Goal: Navigation & Orientation: Find specific page/section

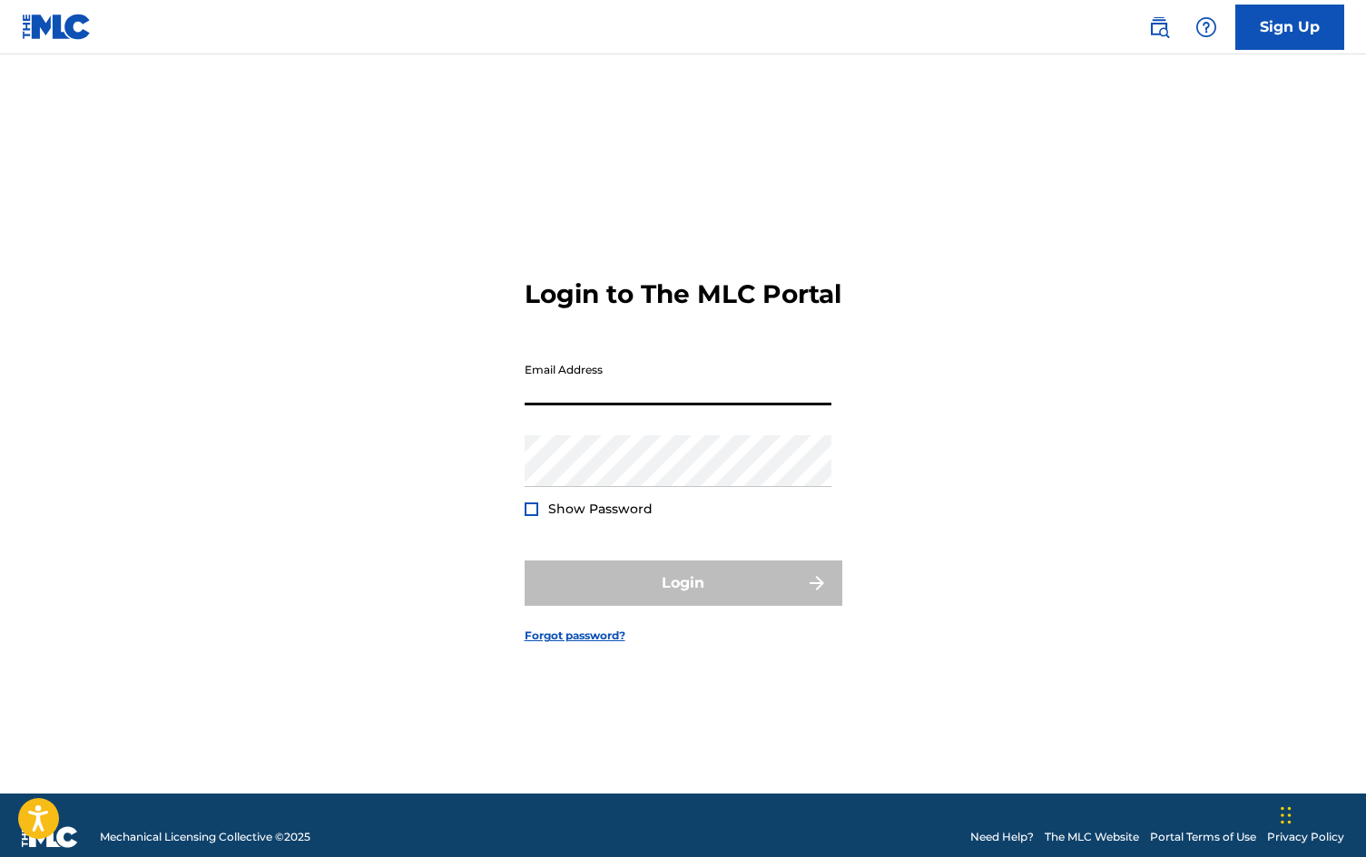
click at [597, 389] on input "Email Address" at bounding box center [677, 380] width 307 height 52
type input "[EMAIL_ADDRESS][DOMAIN_NAME]"
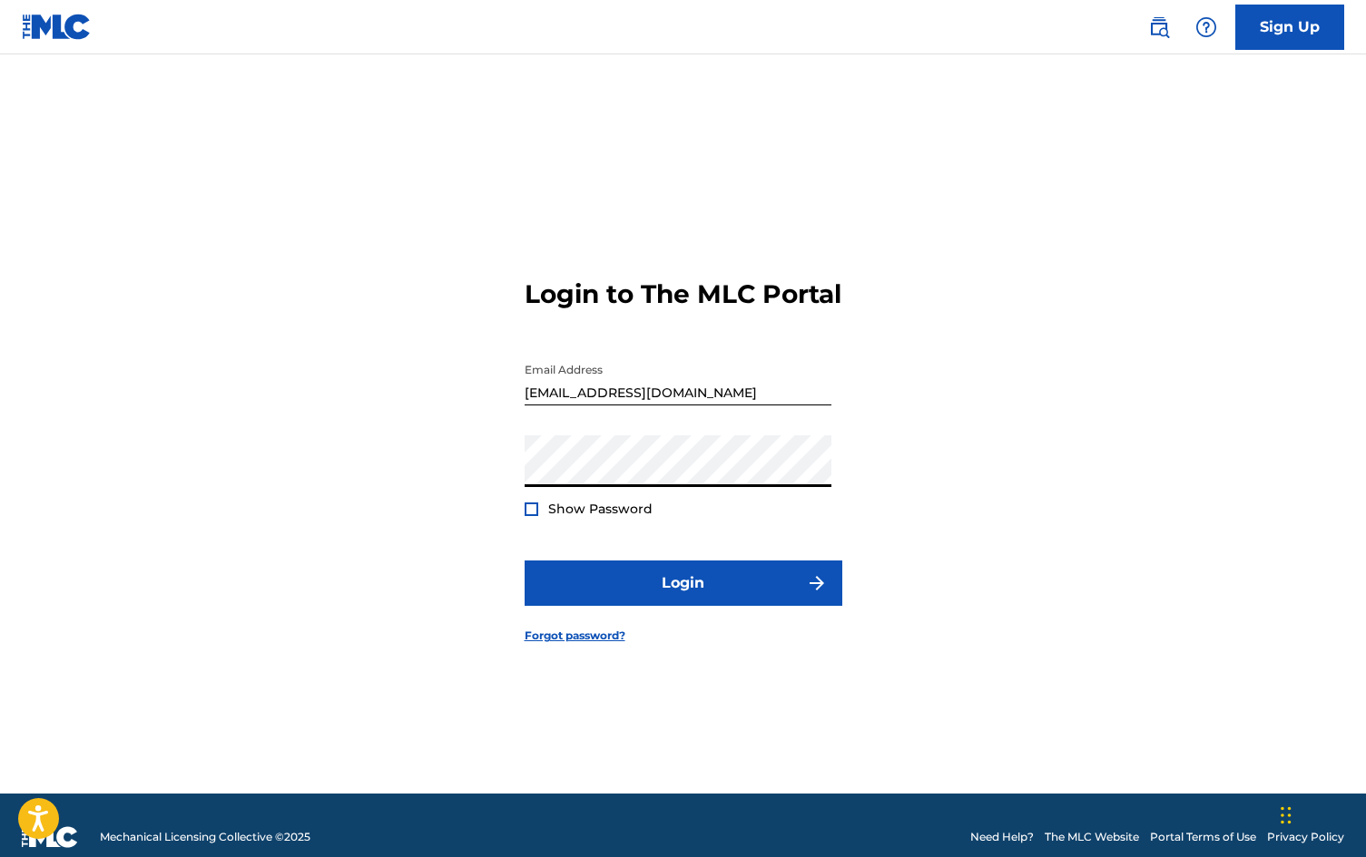
click at [524, 561] on button "Login" at bounding box center [683, 583] width 318 height 45
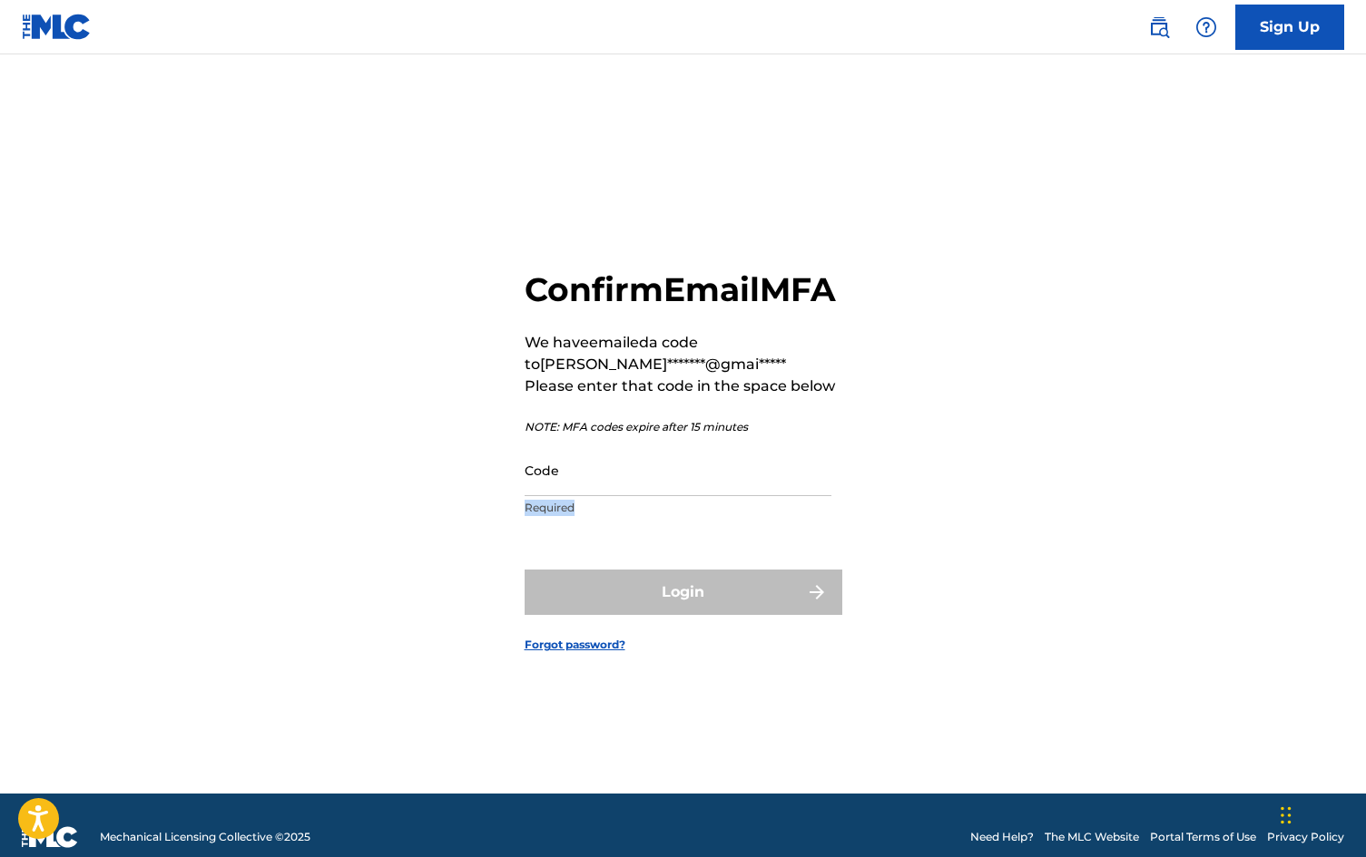
click at [655, 516] on p "Required" at bounding box center [677, 508] width 307 height 16
click at [646, 496] on input "Code" at bounding box center [677, 471] width 307 height 52
paste input "632545"
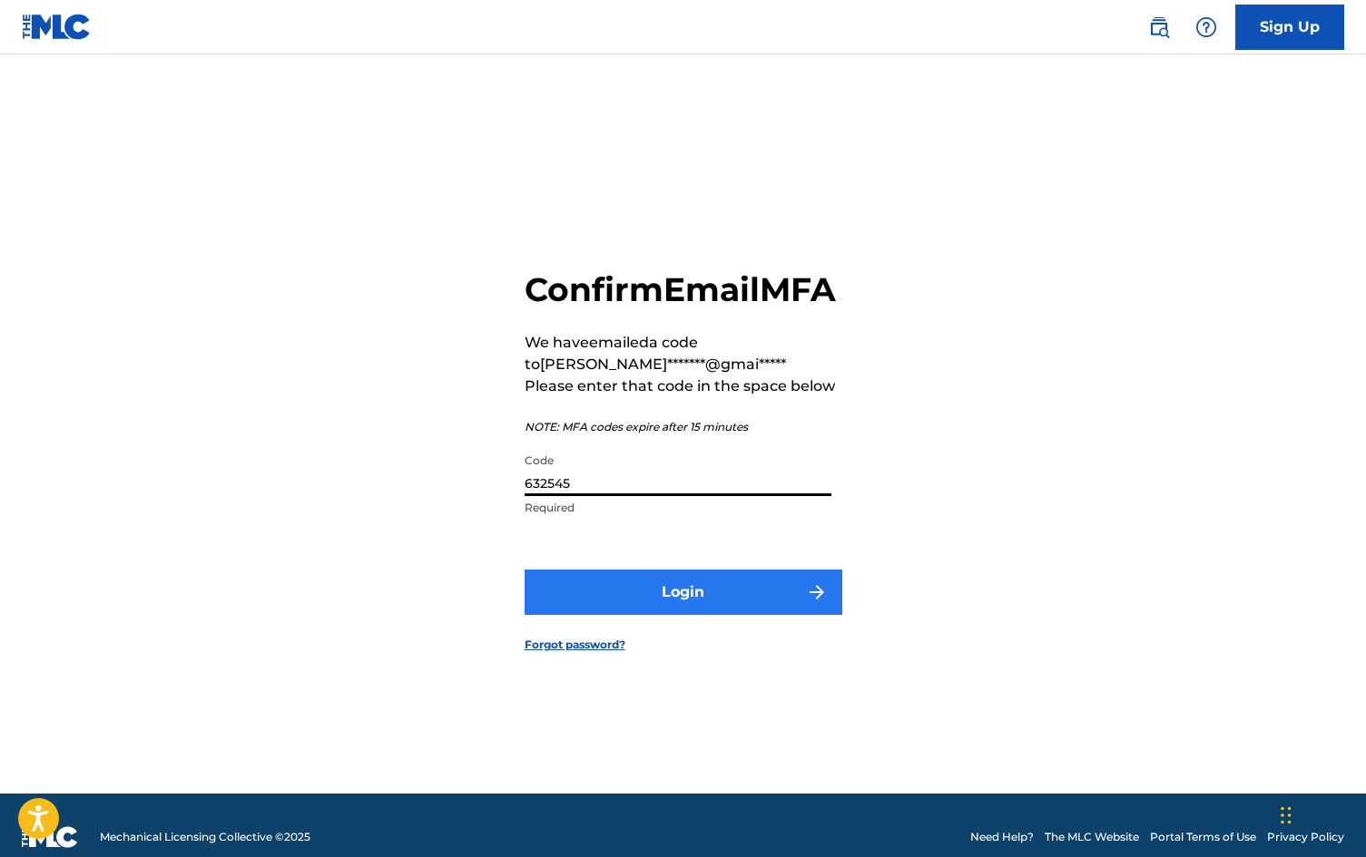
type input "632545"
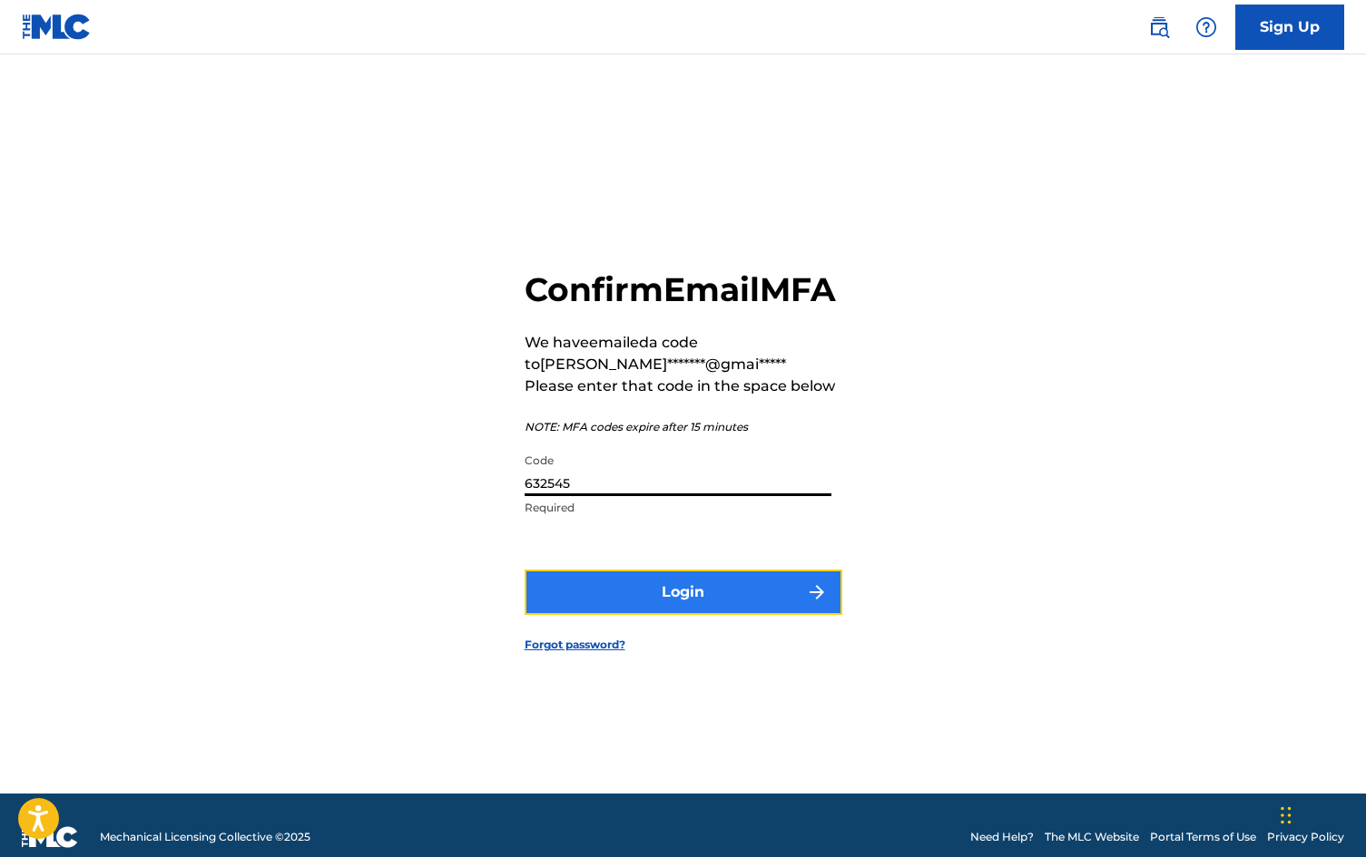
click at [545, 615] on button "Login" at bounding box center [683, 592] width 318 height 45
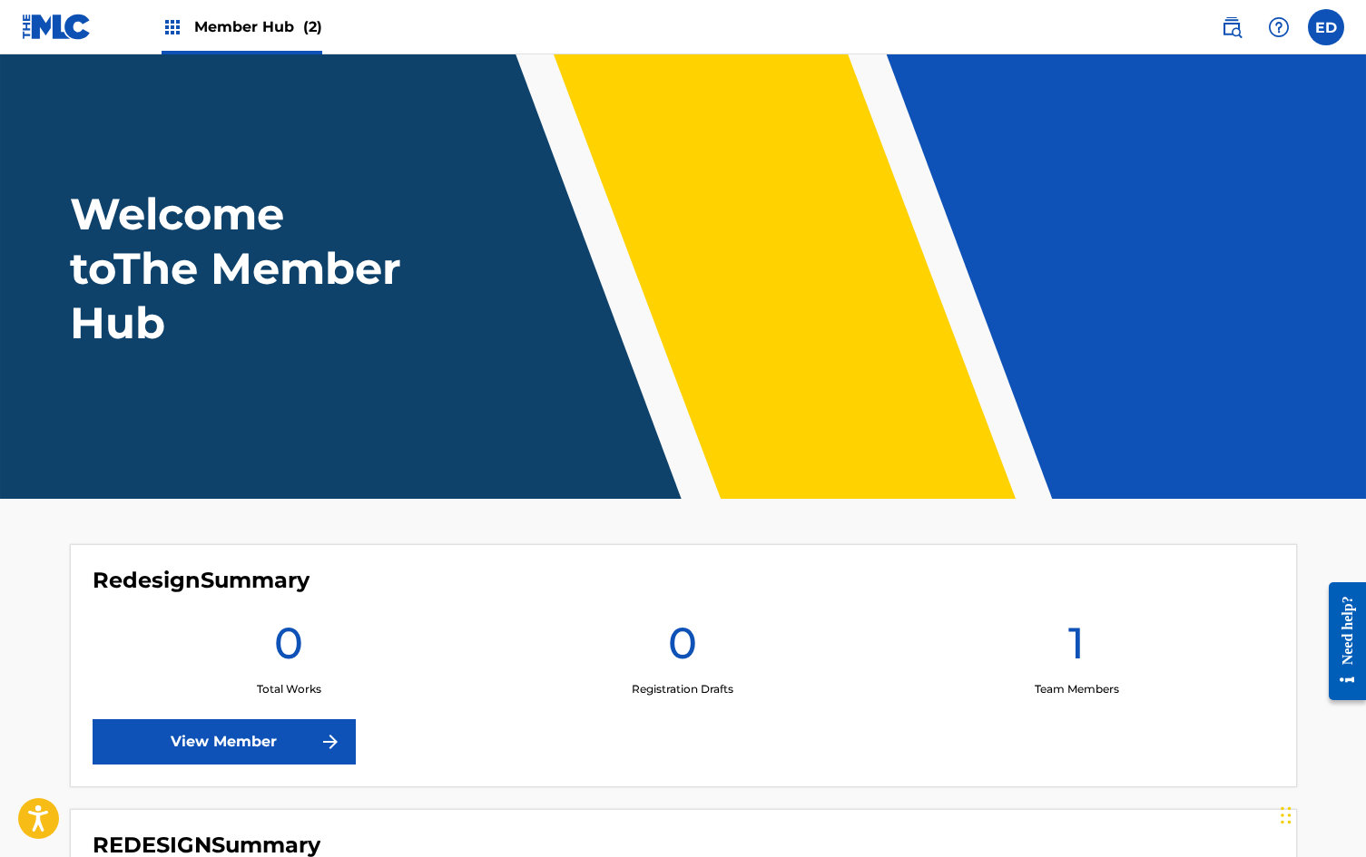
click at [180, 19] on img at bounding box center [173, 27] width 22 height 22
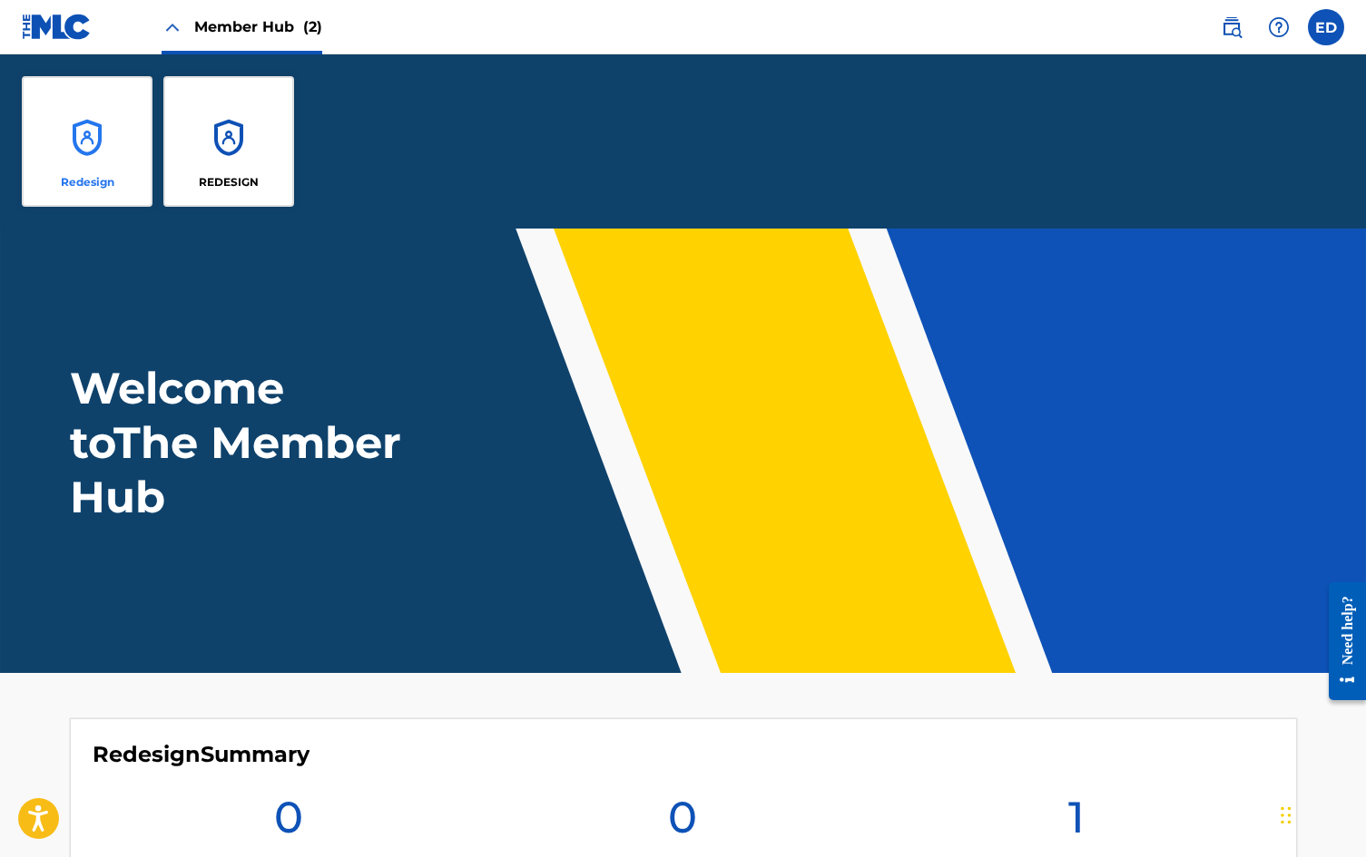
click at [110, 142] on div "Redesign" at bounding box center [87, 141] width 131 height 131
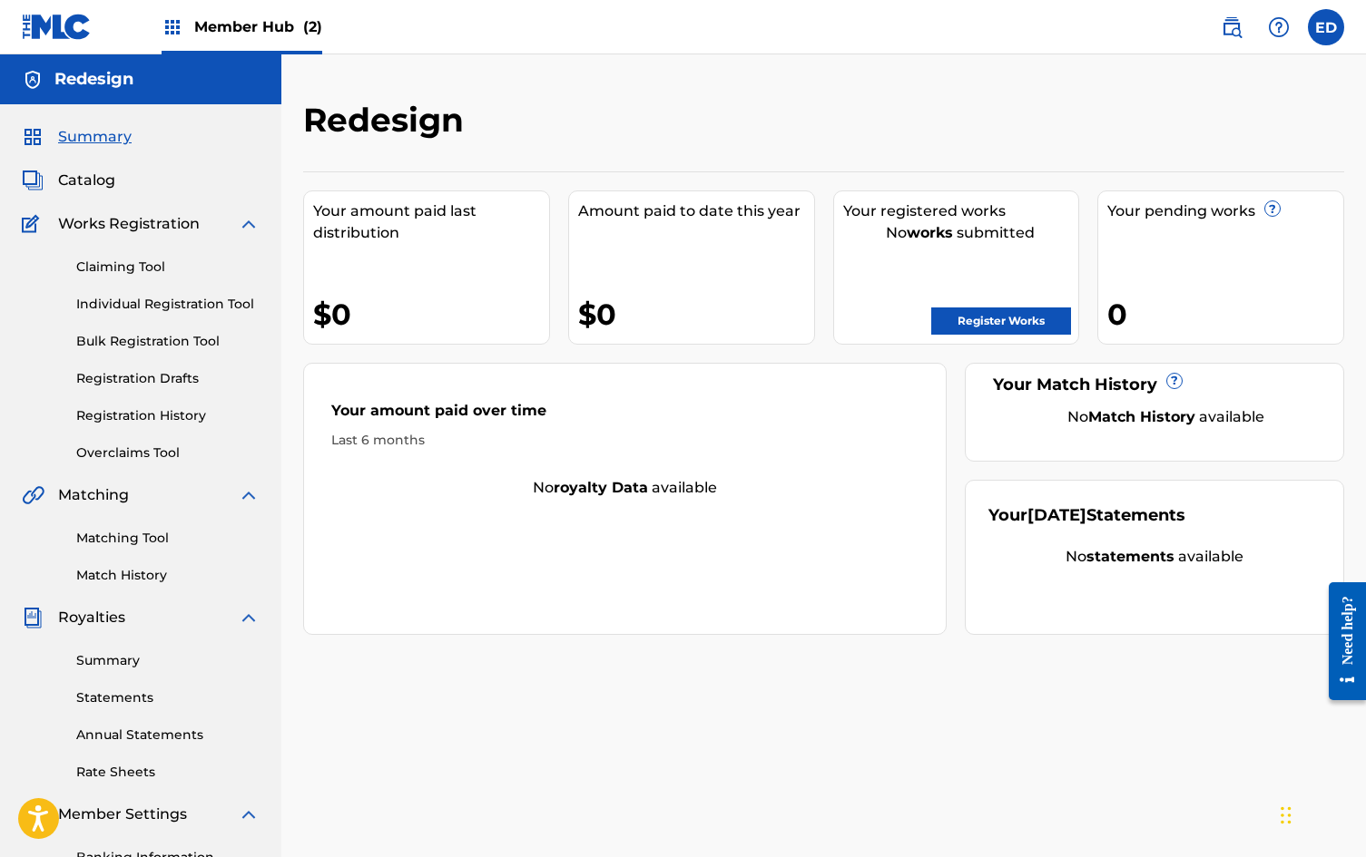
click at [264, 34] on span "Member Hub (2)" at bounding box center [258, 26] width 128 height 21
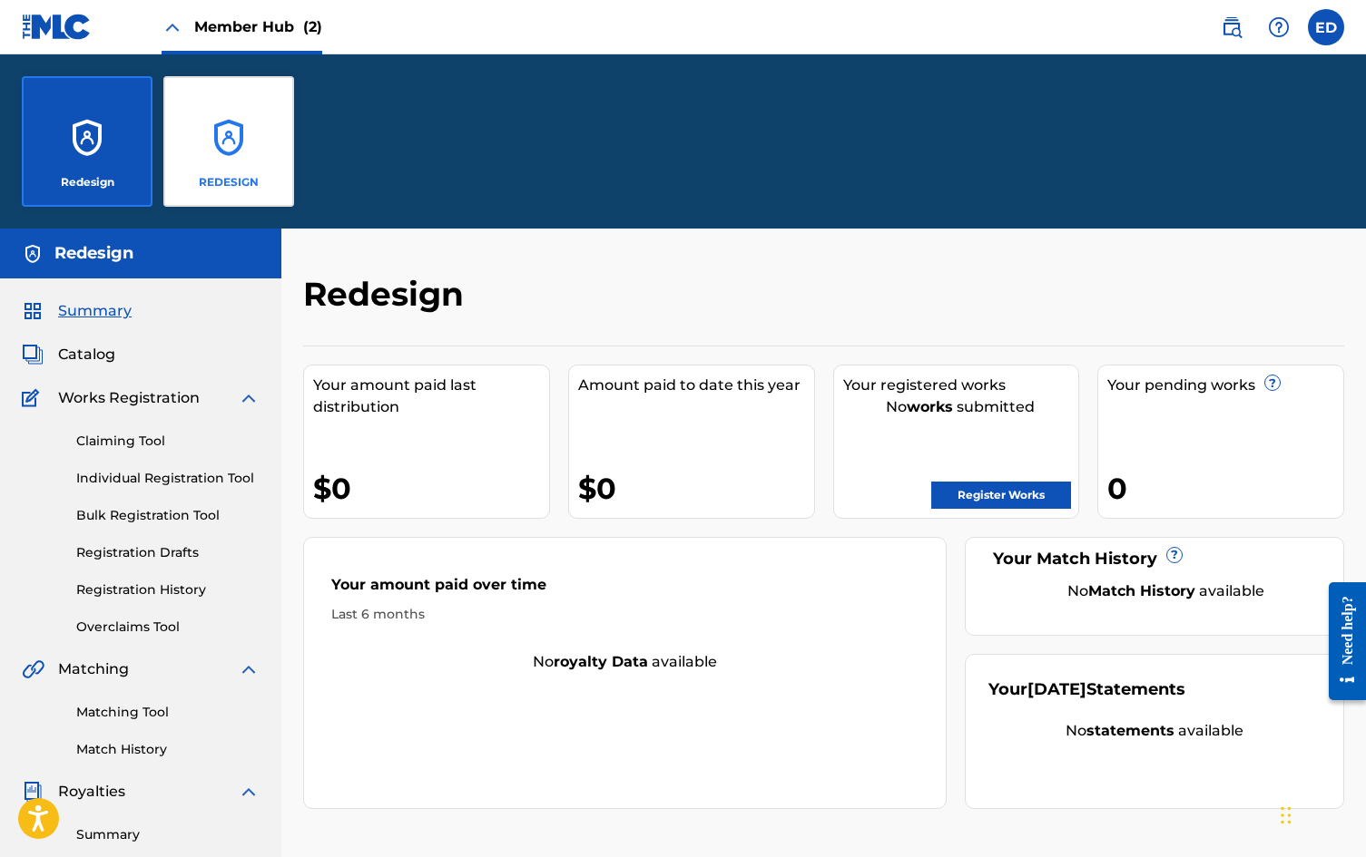
click at [250, 141] on div "REDESIGN" at bounding box center [228, 141] width 131 height 131
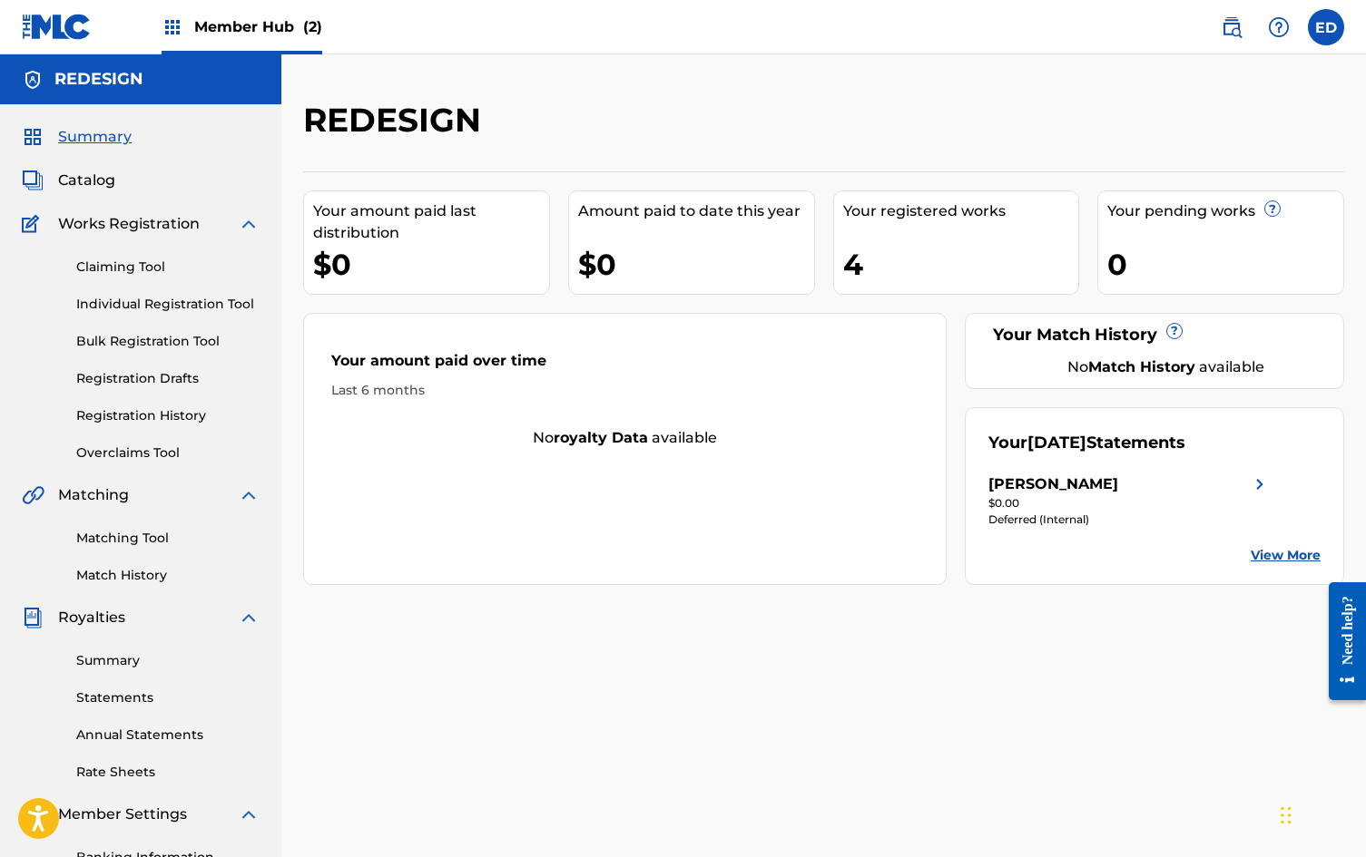
click at [287, 24] on span "Member Hub (2)" at bounding box center [258, 26] width 128 height 21
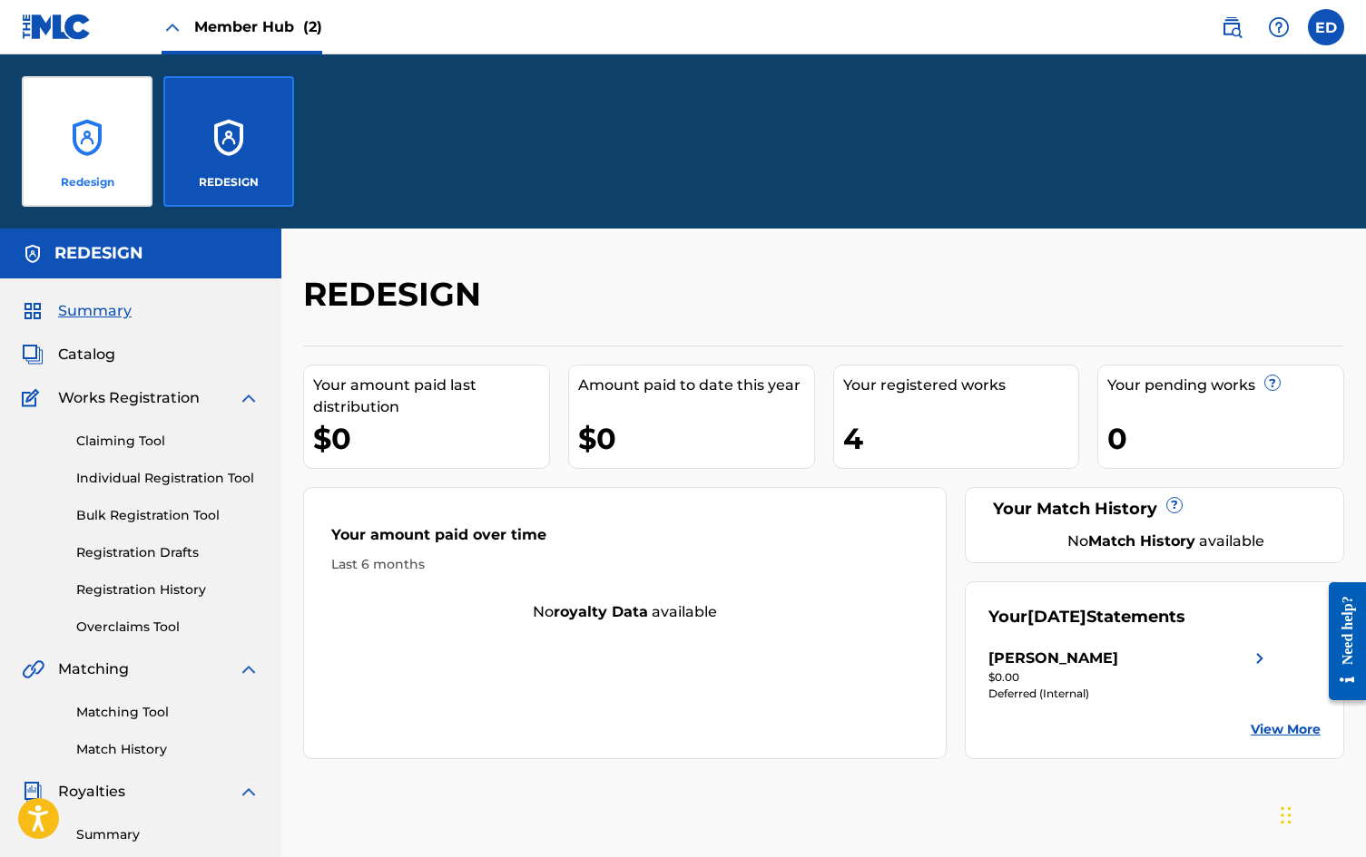
click at [83, 151] on div "Redesign" at bounding box center [87, 141] width 131 height 131
